Goal: Information Seeking & Learning: Learn about a topic

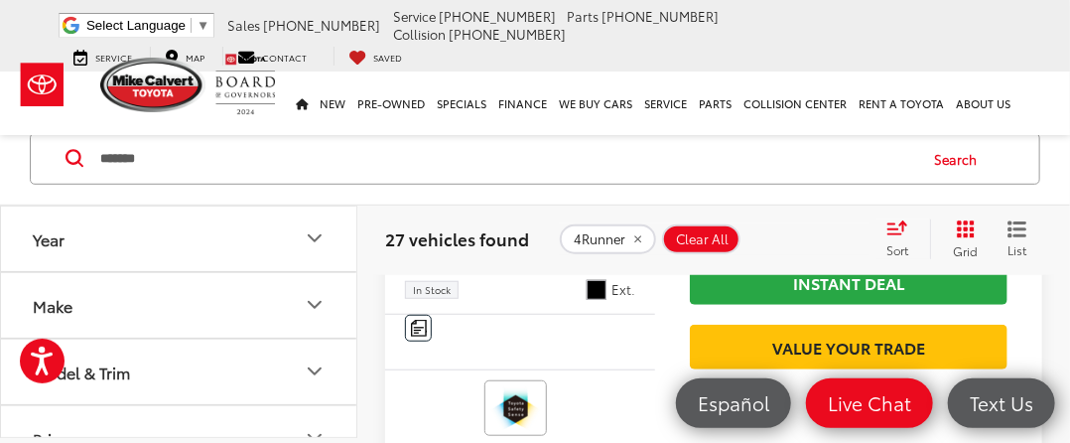
scroll to position [3169, 0]
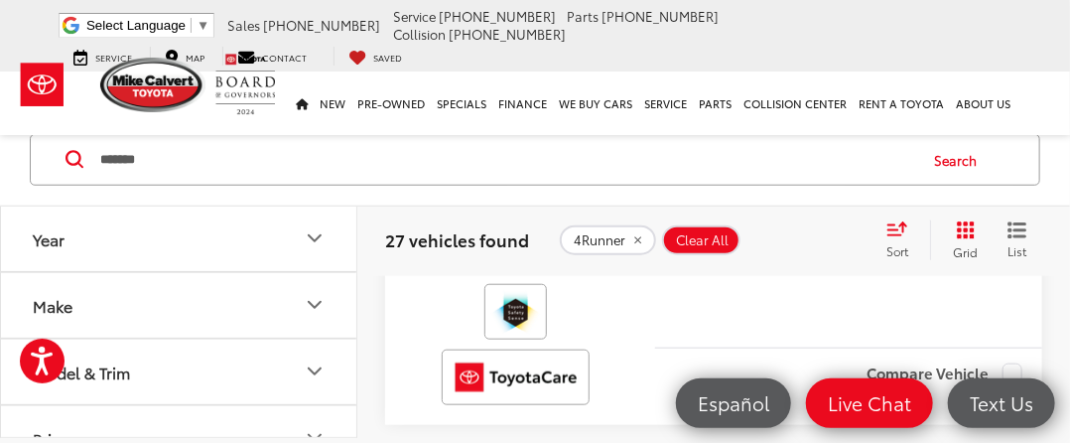
click at [465, 118] on span "Toyota 4Runner" at bounding box center [448, 95] width 86 height 45
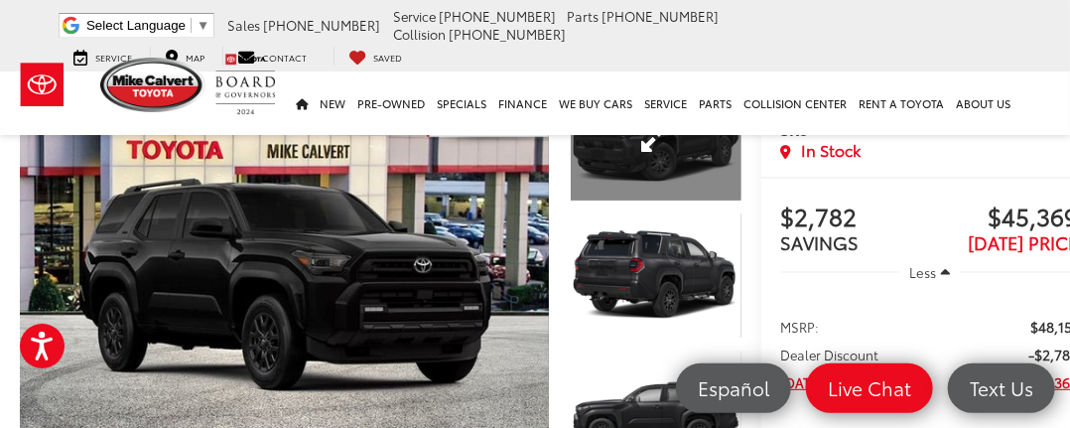
scroll to position [91, 0]
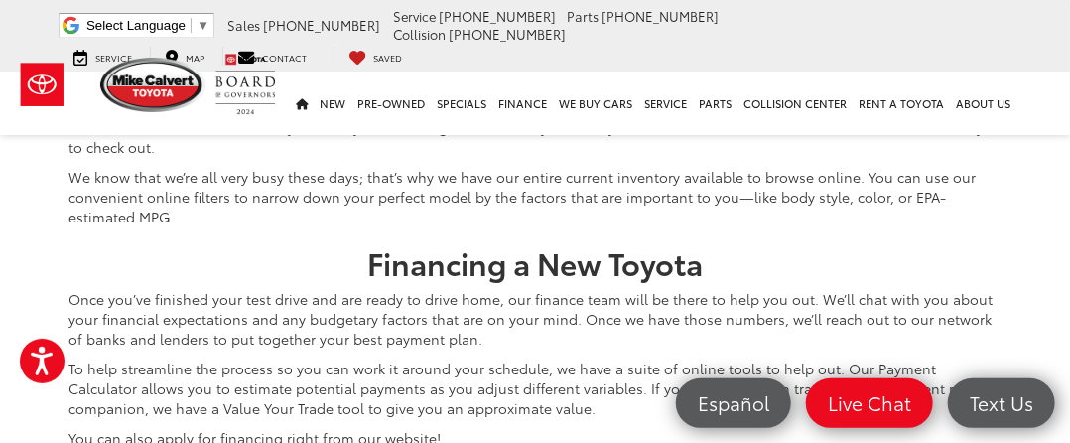
scroll to position [8716, 0]
